Goal: Information Seeking & Learning: Understand process/instructions

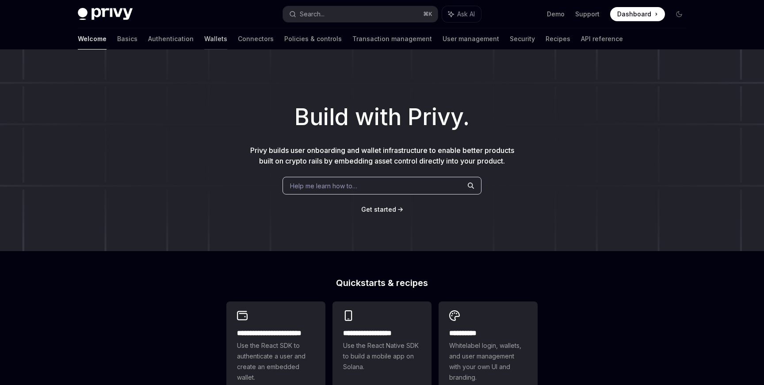
click at [204, 42] on link "Wallets" at bounding box center [215, 38] width 23 height 21
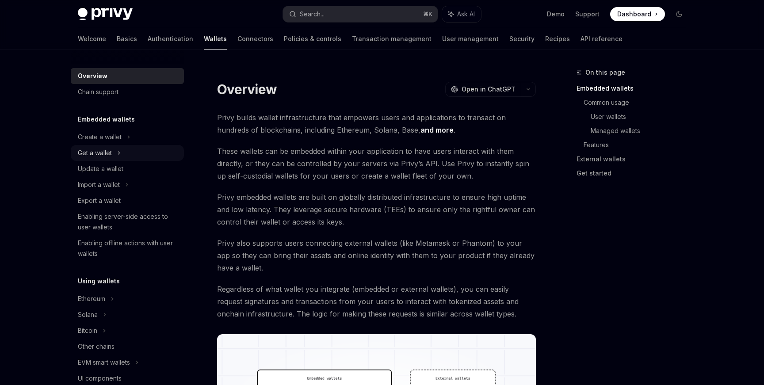
click at [107, 157] on div "Get a wallet" at bounding box center [95, 153] width 34 height 11
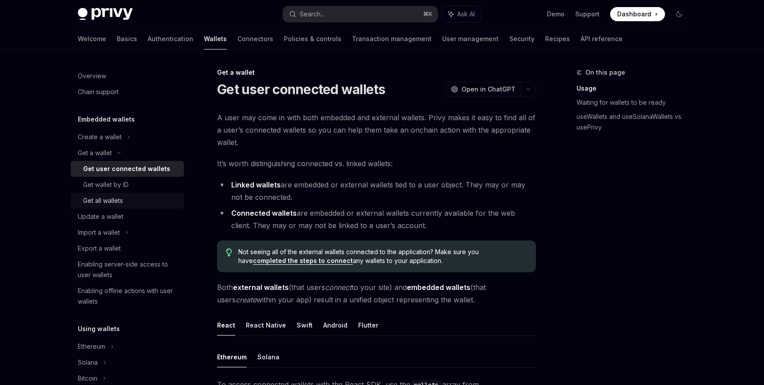
click at [110, 198] on div "Get all wallets" at bounding box center [103, 200] width 40 height 11
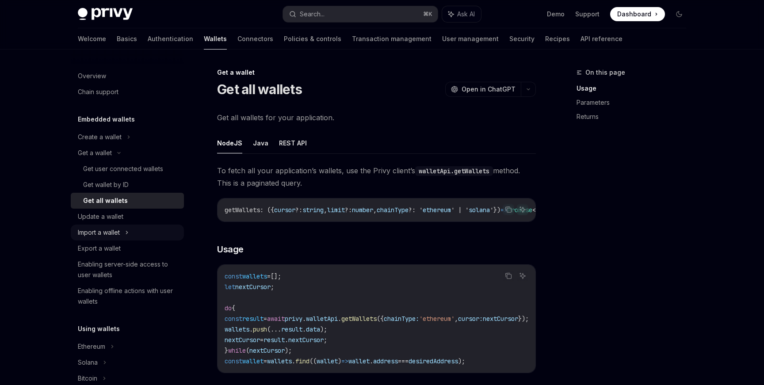
click at [106, 232] on div "Import a wallet" at bounding box center [99, 232] width 42 height 11
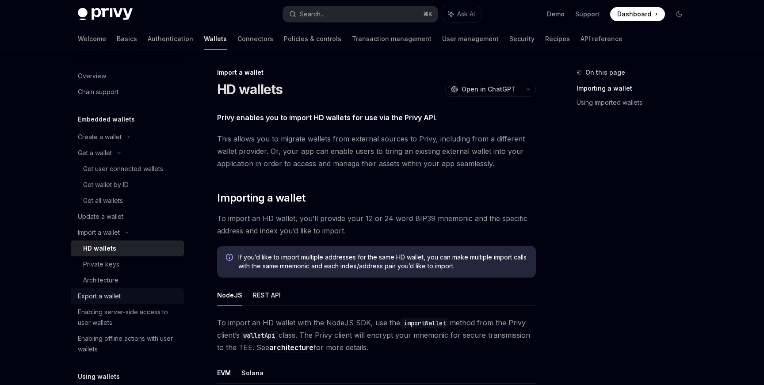
click at [103, 299] on div "Export a wallet" at bounding box center [99, 296] width 43 height 11
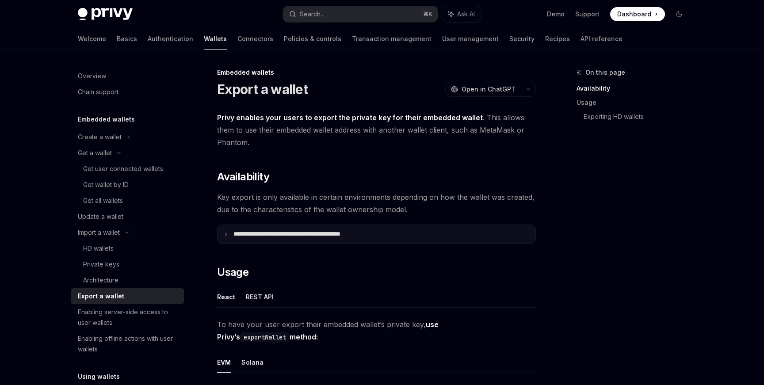
click at [224, 234] on icon at bounding box center [226, 234] width 4 height 4
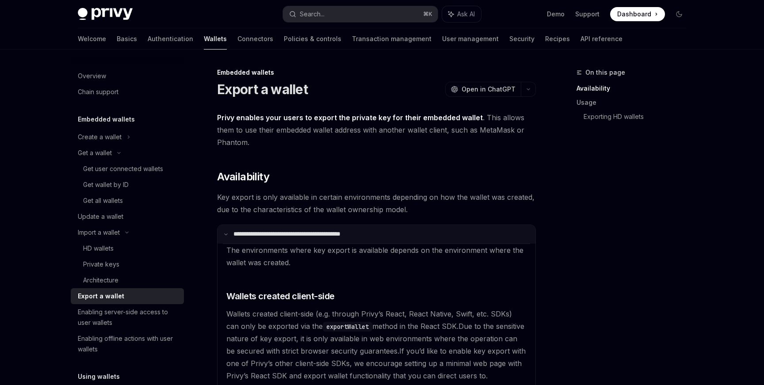
click at [224, 234] on icon at bounding box center [226, 234] width 4 height 4
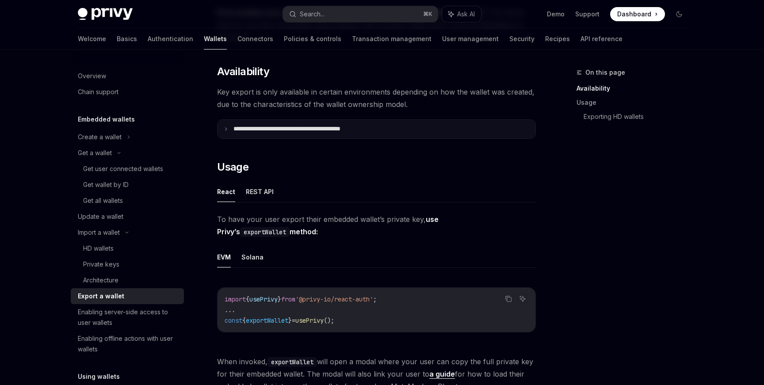
scroll to position [106, 0]
click at [249, 195] on button "REST API" at bounding box center [260, 191] width 28 height 21
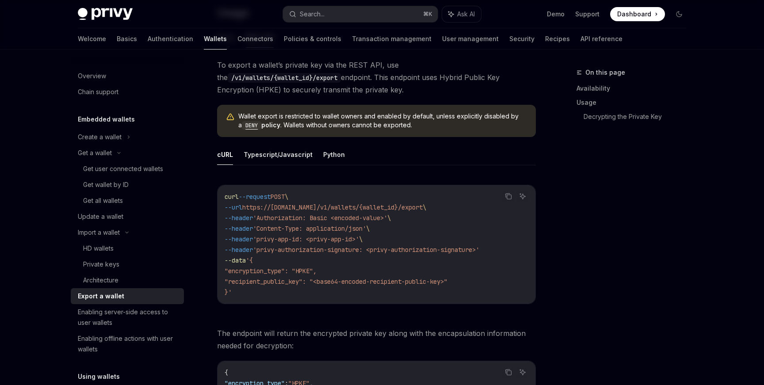
scroll to position [279, 0]
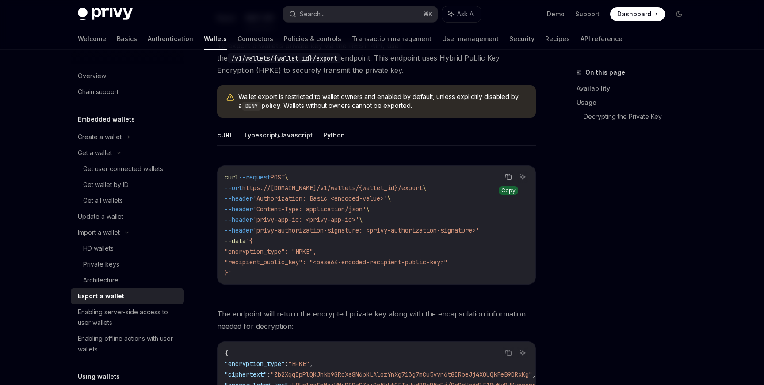
click at [510, 179] on icon "Copy the contents from the code block" at bounding box center [508, 176] width 7 height 7
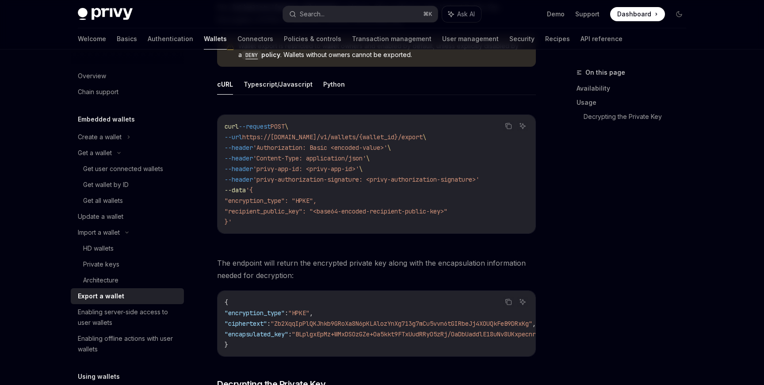
scroll to position [327, 0]
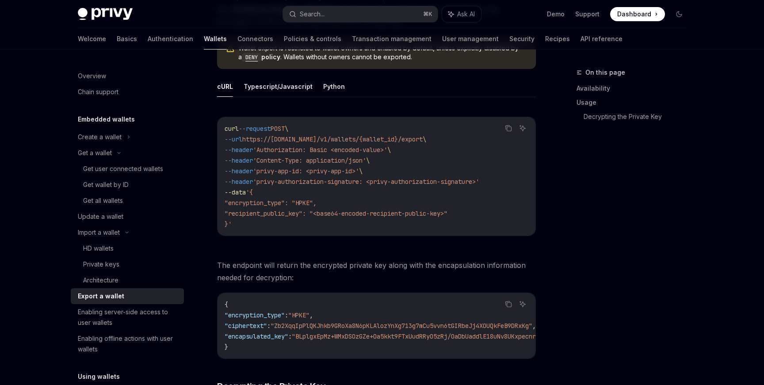
drag, startPoint x: 241, startPoint y: 227, endPoint x: 222, endPoint y: 133, distance: 96.0
click at [222, 133] on div "curl --request POST \ --url https://[DOMAIN_NAME]/v1/wallets/{wallet_id}/export…" at bounding box center [376, 176] width 318 height 118
copy code "curl --request POST \ --url https://[DOMAIN_NAME]/v1/wallets/{wallet_id}/export…"
click at [489, 36] on div "Welcome Basics Authentication Wallets Connectors Policies & controls Transactio…" at bounding box center [350, 38] width 544 height 21
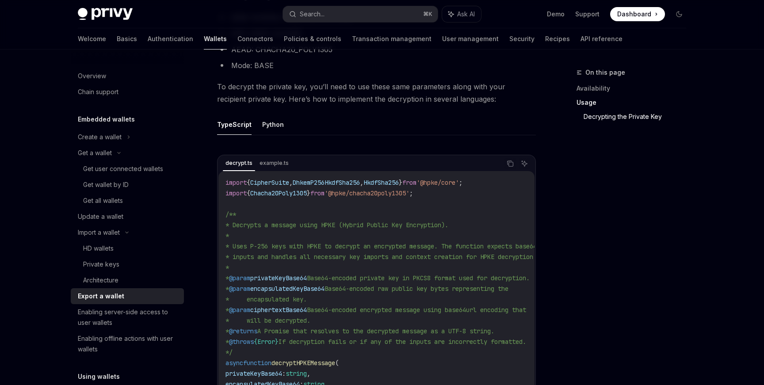
scroll to position [683, 0]
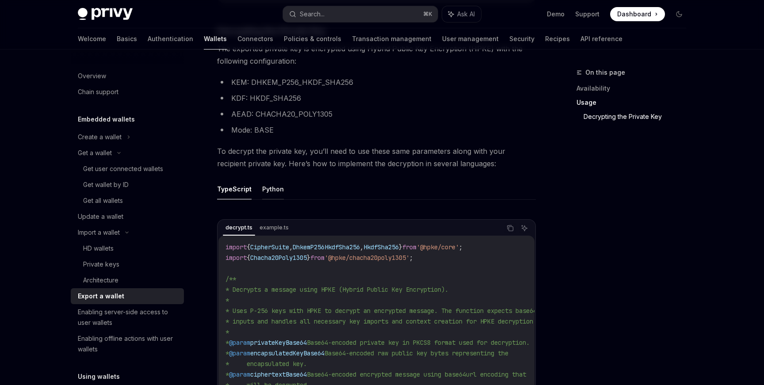
click at [275, 194] on button "Python" at bounding box center [273, 189] width 22 height 21
type textarea "*"
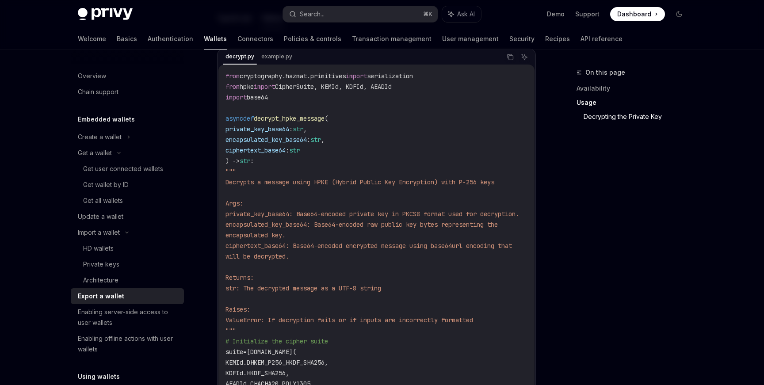
scroll to position [710, 0]
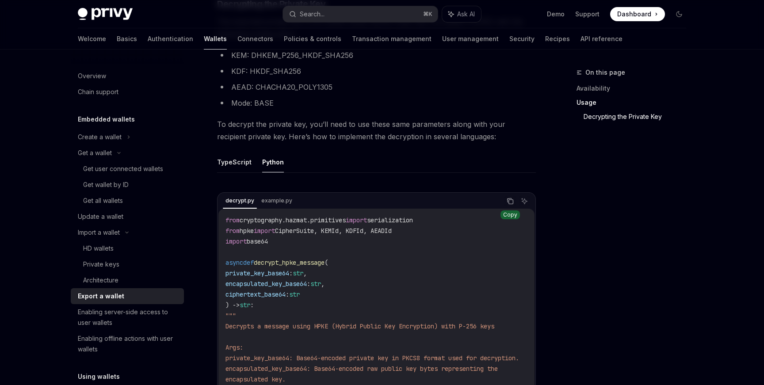
click at [507, 202] on icon "Copy the contents from the code block" at bounding box center [509, 200] width 4 height 4
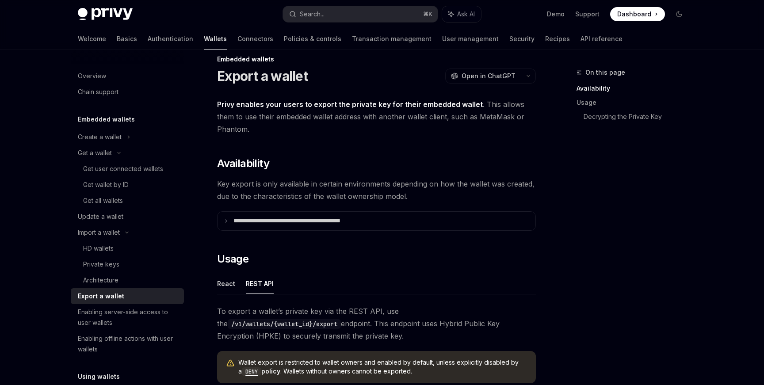
scroll to position [8, 0]
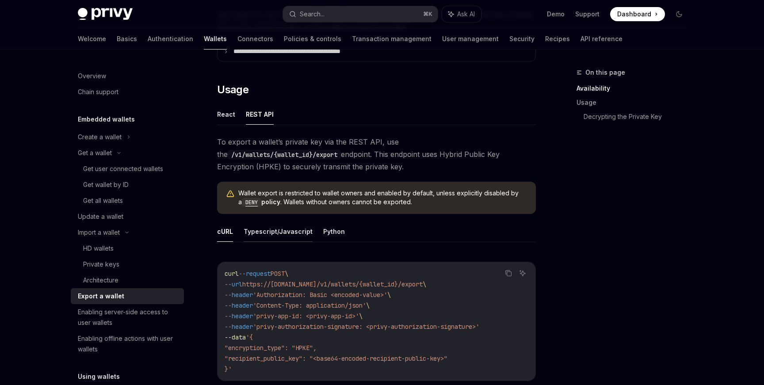
click at [277, 231] on button "Typescript/Javascript" at bounding box center [277, 231] width 69 height 21
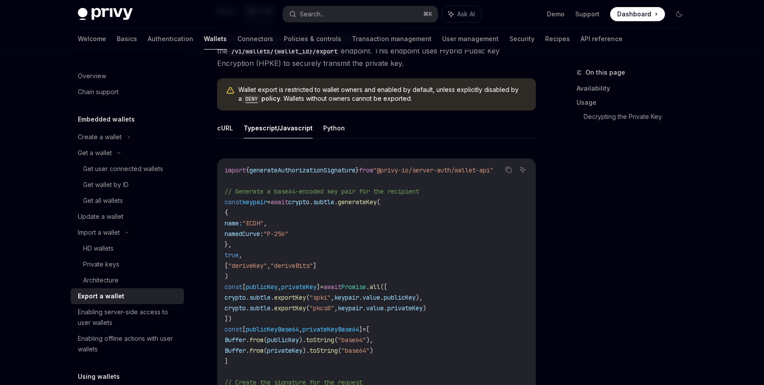
scroll to position [285, 0]
click at [232, 129] on button "cURL" at bounding box center [225, 129] width 16 height 21
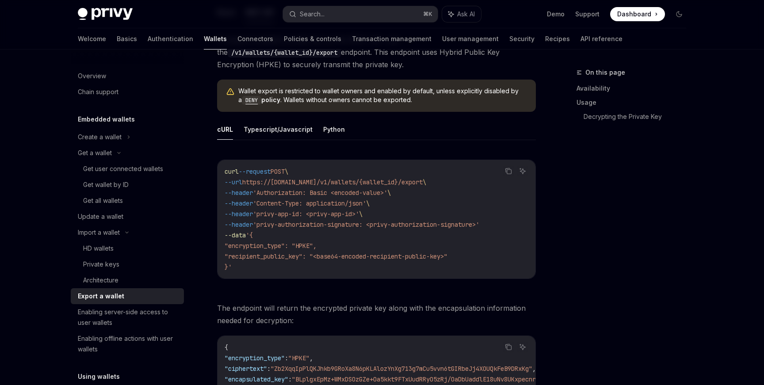
drag, startPoint x: 506, startPoint y: 223, endPoint x: 209, endPoint y: 169, distance: 301.8
click at [318, 134] on ul "cURL Typescript/Javascript Python" at bounding box center [376, 129] width 319 height 21
click at [327, 124] on button "Python" at bounding box center [334, 129] width 22 height 21
type textarea "*"
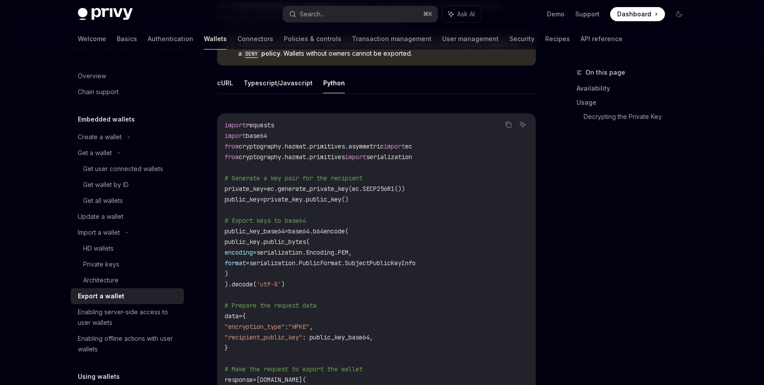
scroll to position [334, 0]
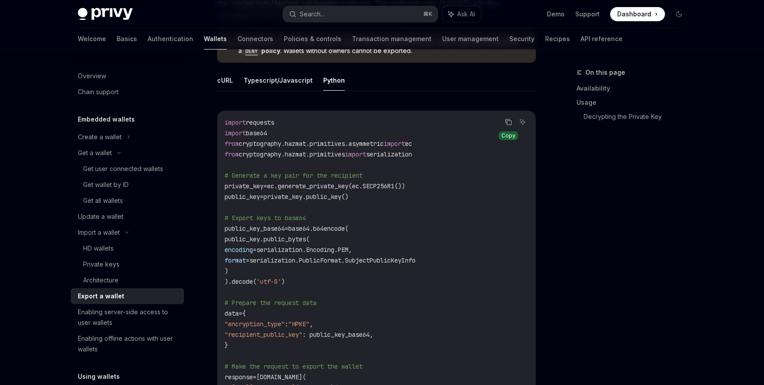
click at [507, 122] on icon "Copy the contents from the code block" at bounding box center [508, 121] width 7 height 7
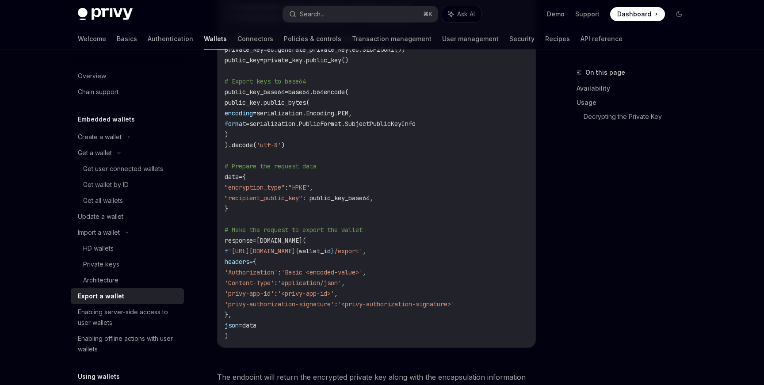
scroll to position [472, 0]
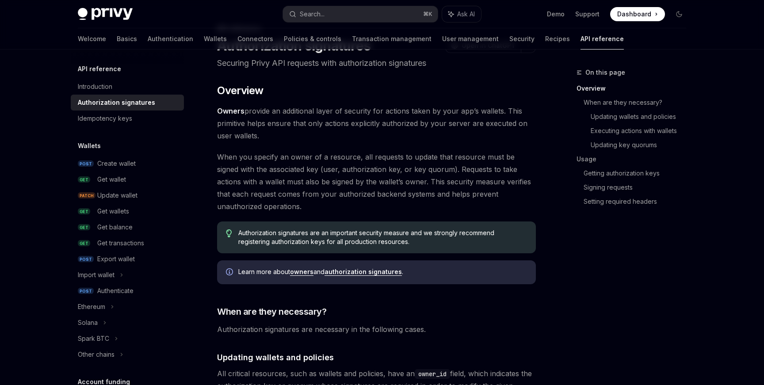
scroll to position [51, 0]
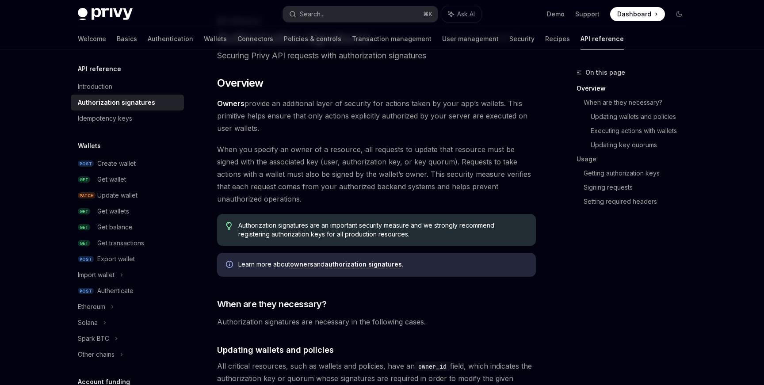
click at [346, 266] on link "authorization signatures" at bounding box center [362, 264] width 77 height 8
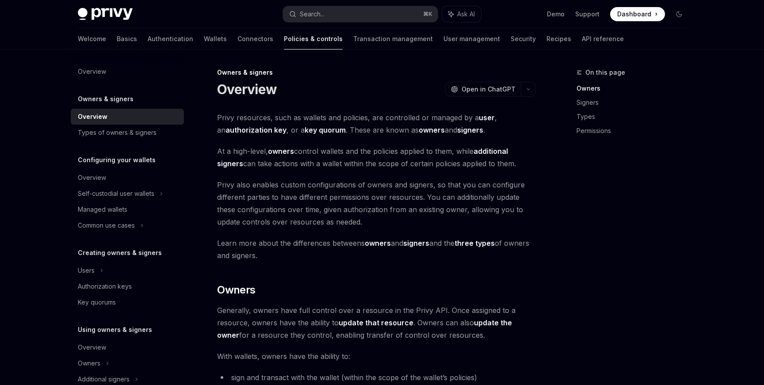
click at [264, 134] on span "Privy resources, such as wallets and policies, are controlled or managed by a u…" at bounding box center [376, 123] width 319 height 25
click at [264, 129] on strong "authorization key" at bounding box center [255, 129] width 61 height 9
type textarea "*"
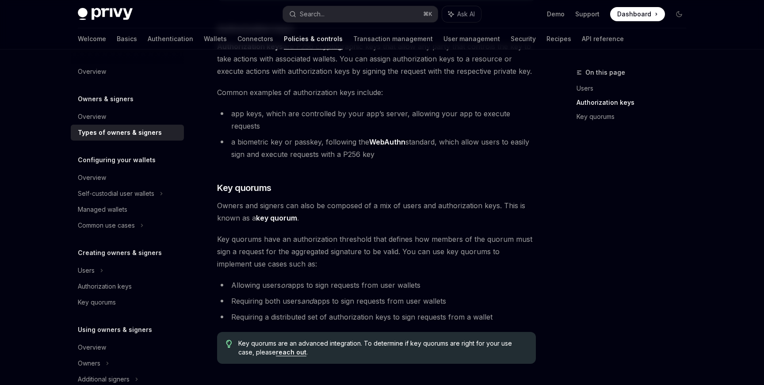
scroll to position [239, 0]
